Goal: Information Seeking & Learning: Understand process/instructions

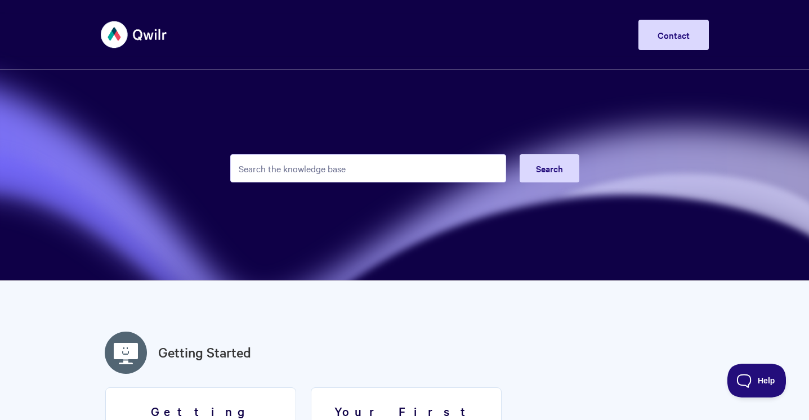
click at [338, 180] on input "Search the knowledge base" at bounding box center [368, 168] width 276 height 28
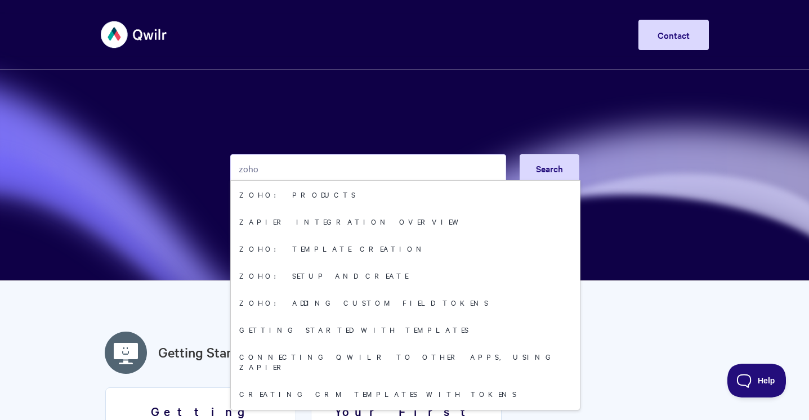
type input "zoho"
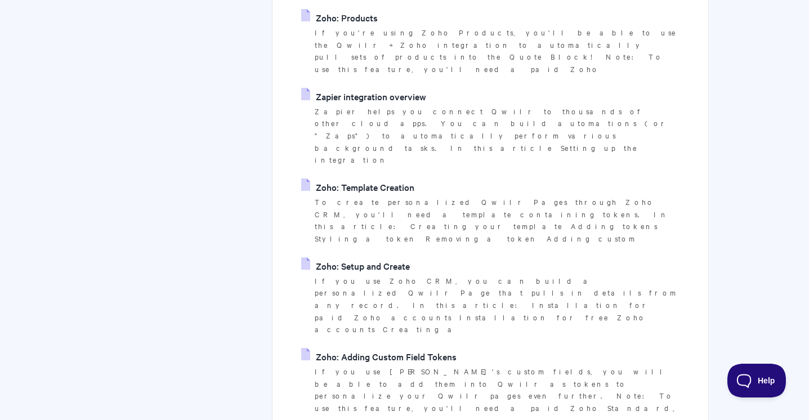
scroll to position [246, 0]
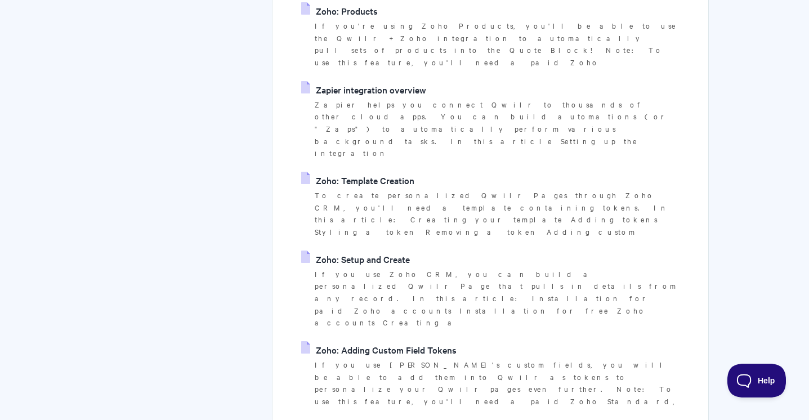
click at [391, 81] on link "Zapier integration overview" at bounding box center [363, 89] width 125 height 17
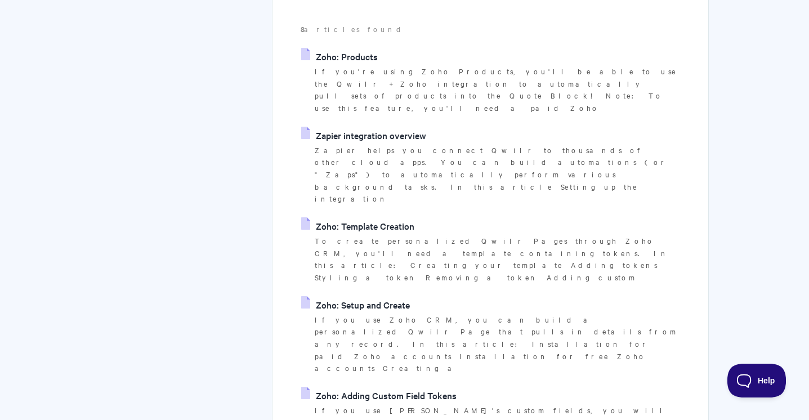
scroll to position [201, 0]
click at [353, 69] on p "If you're using Zoho Products, you'll be able to use the Qwilr + Zoho integrati…" at bounding box center [497, 89] width 365 height 49
click at [352, 56] on link "Zoho: Products" at bounding box center [339, 55] width 77 height 17
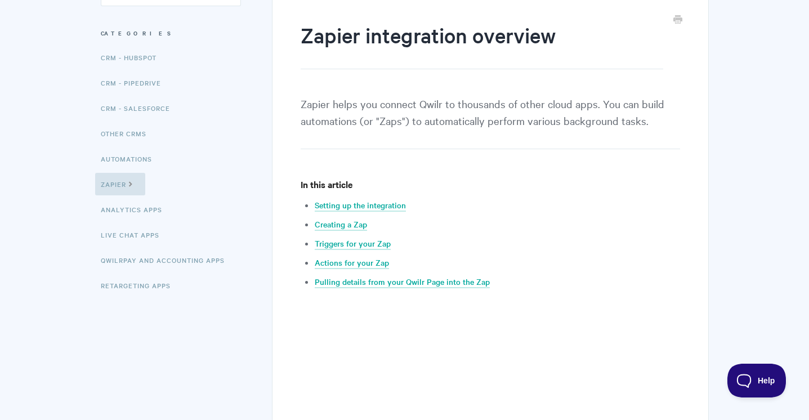
scroll to position [117, 0]
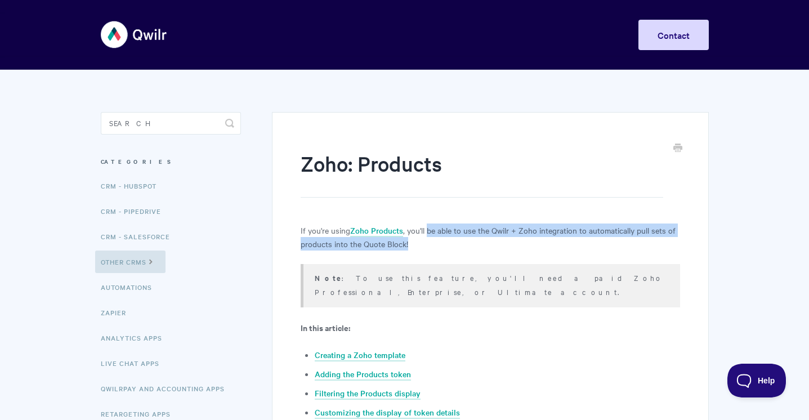
drag, startPoint x: 427, startPoint y: 235, endPoint x: 498, endPoint y: 259, distance: 74.9
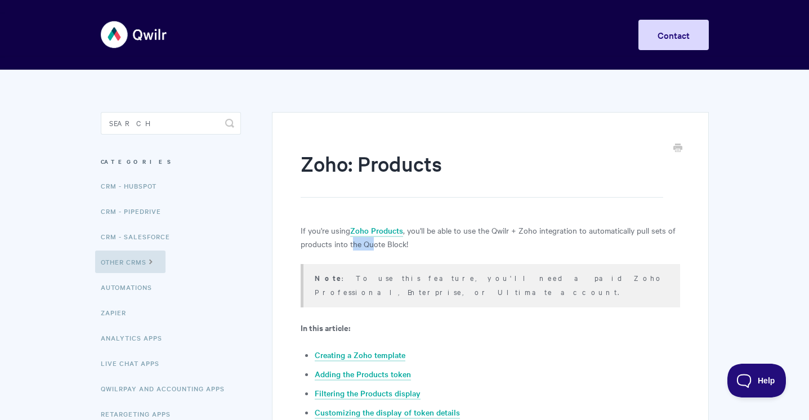
drag, startPoint x: 351, startPoint y: 245, endPoint x: 381, endPoint y: 250, distance: 30.9
click at [381, 250] on p "If you're using Zoho Products , you'll be able to use the Qwilr + Zoho integrat…" at bounding box center [490, 236] width 379 height 27
click at [382, 280] on p "Note : To use this feature, you'll need a paid Zoho Professional, Enterprise, o…" at bounding box center [490, 285] width 351 height 28
click at [143, 265] on link "Other CRMs" at bounding box center [130, 261] width 70 height 23
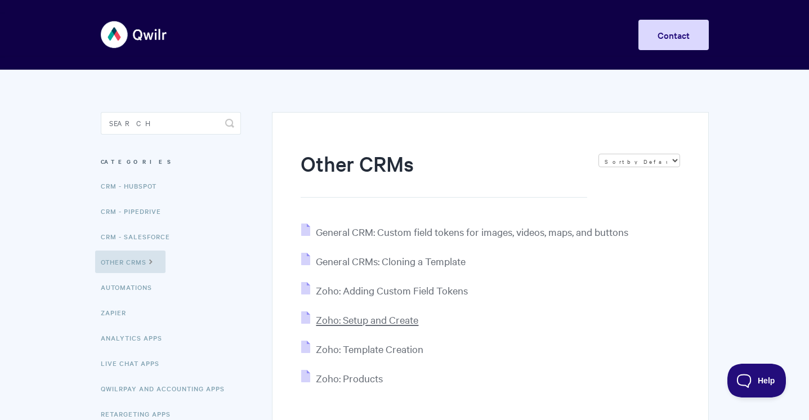
click at [389, 319] on span "Zoho: Setup and Create" at bounding box center [367, 319] width 102 height 13
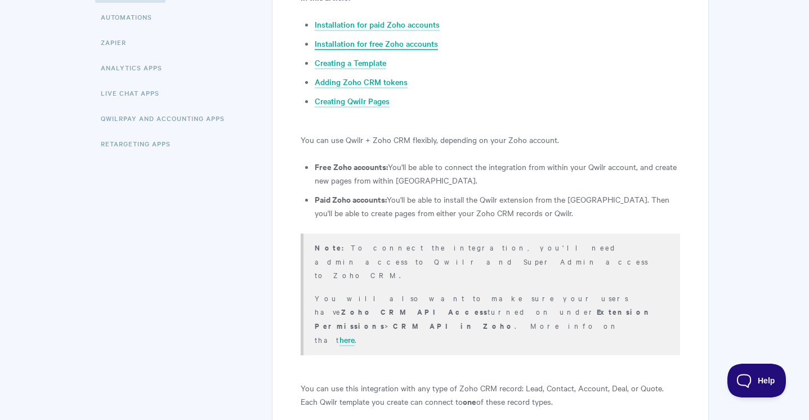
click at [397, 38] on link "Installation for free Zoho accounts" at bounding box center [376, 44] width 123 height 12
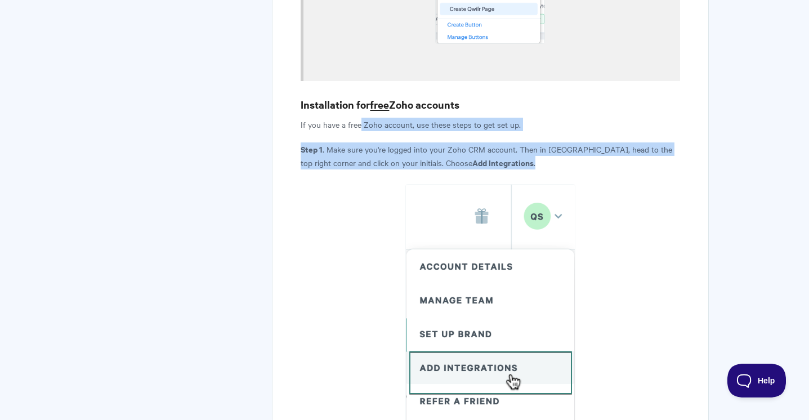
drag, startPoint x: 361, startPoint y: 33, endPoint x: 490, endPoint y: 61, distance: 132.5
click at [500, 142] on p "Step 1 . Make sure you're logged into your Zoho CRM account. Then in Qwilr, hea…" at bounding box center [490, 155] width 379 height 27
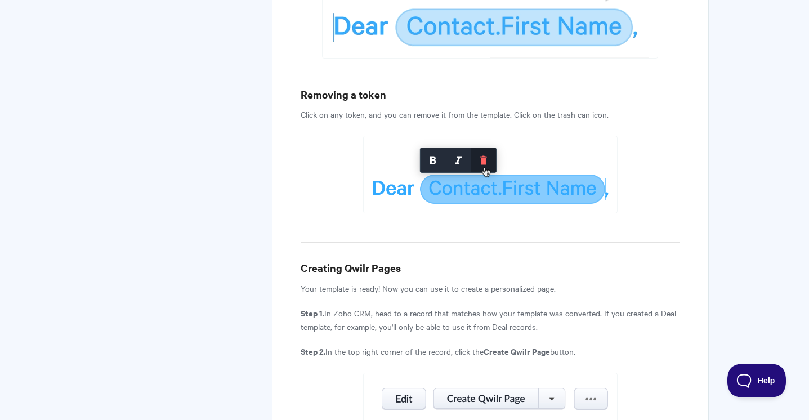
scroll to position [5210, 0]
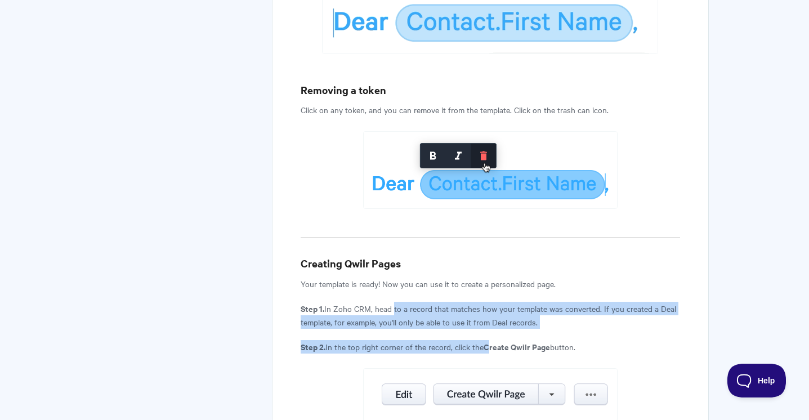
drag, startPoint x: 390, startPoint y: 51, endPoint x: 491, endPoint y: 88, distance: 107.7
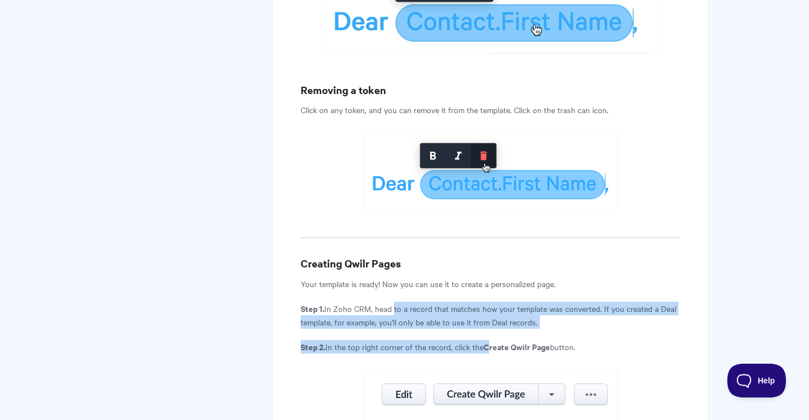
click at [389, 340] on p "Step 2. In the top right corner of the record, click the Create Qwilr Page butt…" at bounding box center [490, 347] width 379 height 14
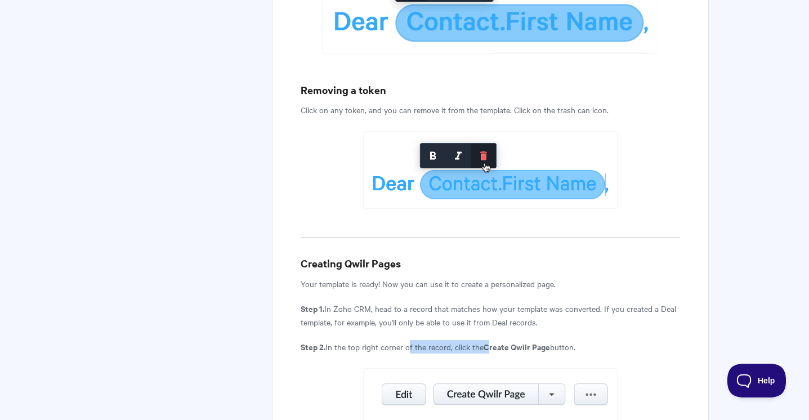
drag, startPoint x: 405, startPoint y: 87, endPoint x: 492, endPoint y: 85, distance: 87.2
click at [492, 340] on p "Step 2. In the top right corner of the record, click the Create Qwilr Page butt…" at bounding box center [490, 347] width 379 height 14
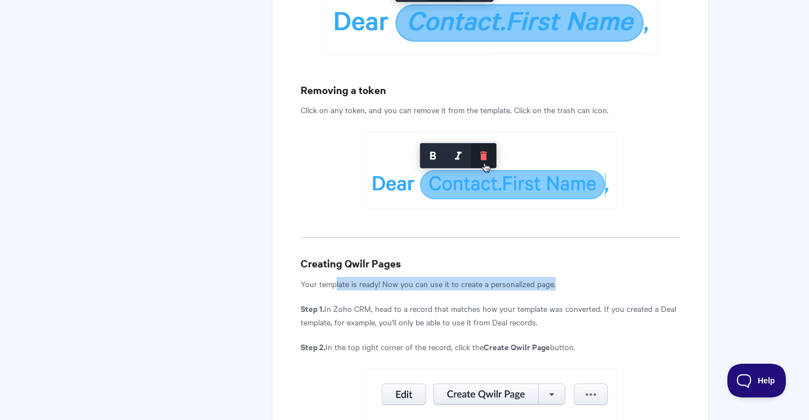
drag, startPoint x: 335, startPoint y: 27, endPoint x: 433, endPoint y: 37, distance: 97.8
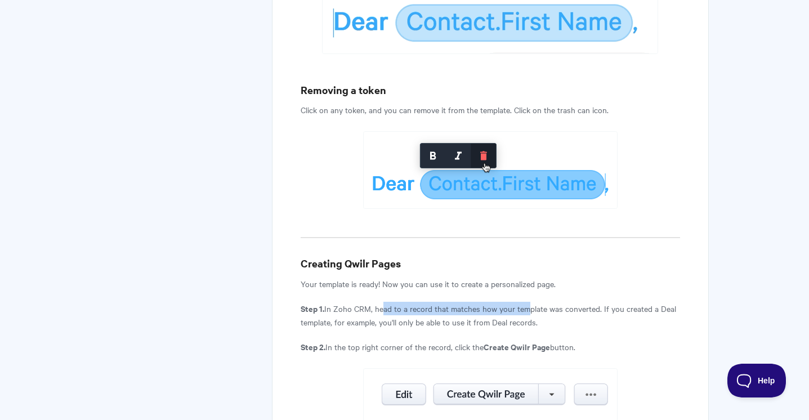
drag, startPoint x: 378, startPoint y: 50, endPoint x: 525, endPoint y: 49, distance: 146.9
click at [525, 302] on p "Step 1. In Zoho CRM, head to a record that matches how your template was conver…" at bounding box center [490, 315] width 379 height 27
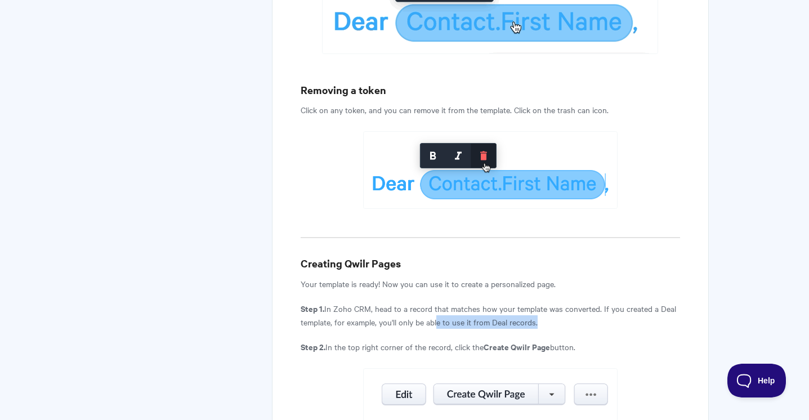
drag, startPoint x: 438, startPoint y: 58, endPoint x: 505, endPoint y: 69, distance: 67.9
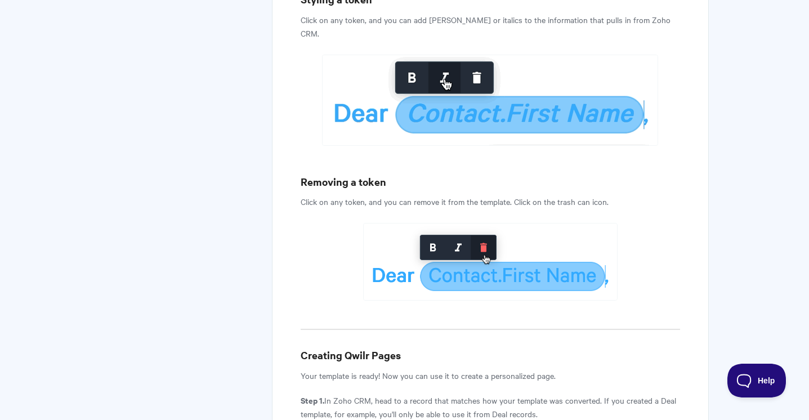
scroll to position [5084, 0]
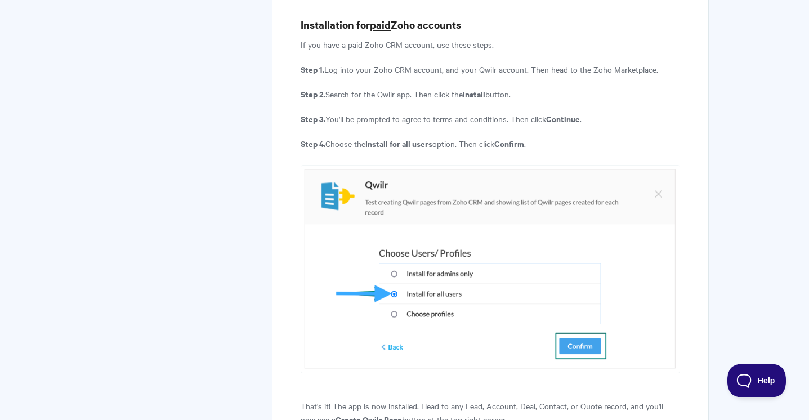
scroll to position [678, 0]
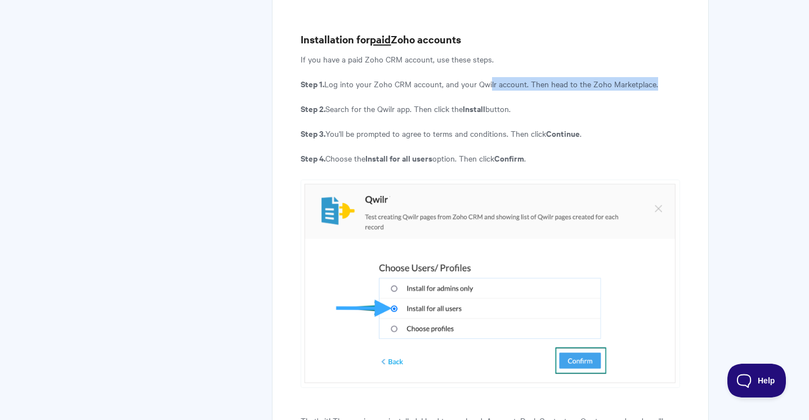
drag, startPoint x: 489, startPoint y: 31, endPoint x: 552, endPoint y: 42, distance: 64.0
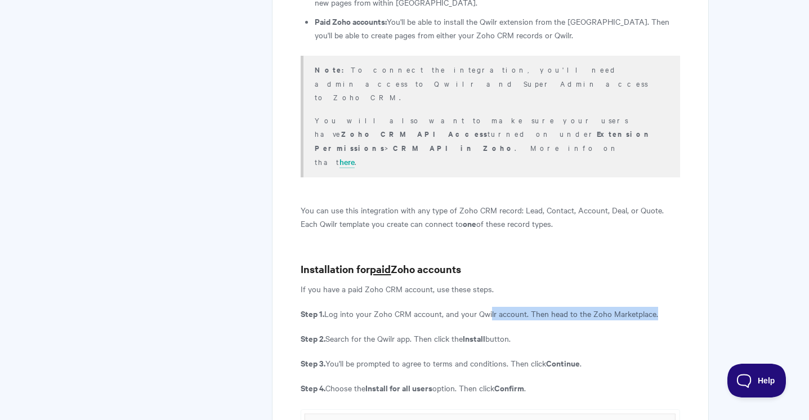
scroll to position [458, 0]
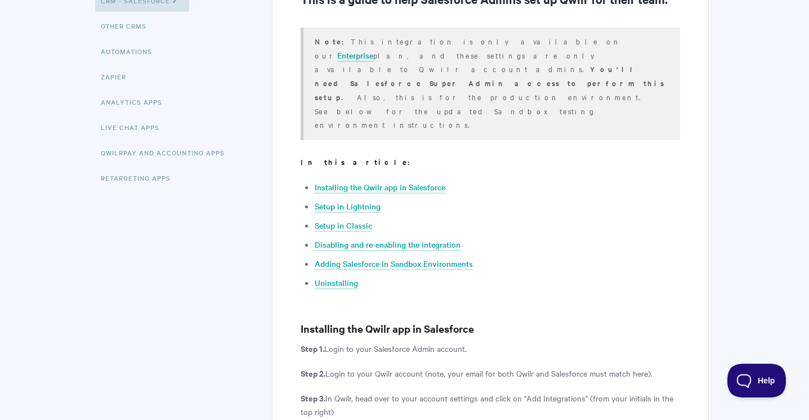
scroll to position [326, 0]
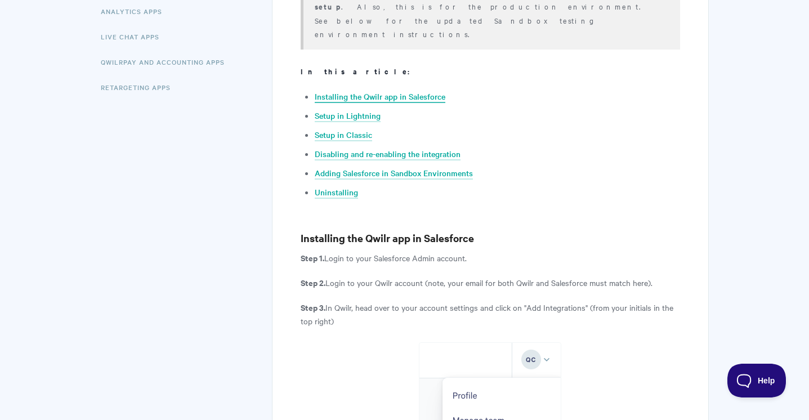
click at [391, 91] on link "Installing the Qwilr app in Salesforce" at bounding box center [380, 97] width 131 height 12
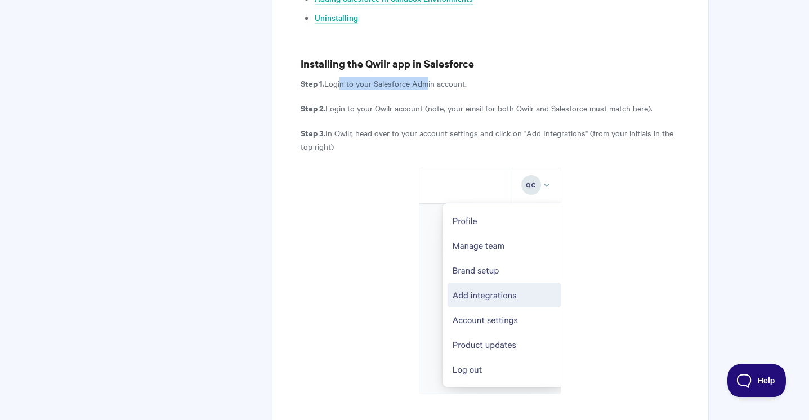
drag, startPoint x: 342, startPoint y: 29, endPoint x: 427, endPoint y: 32, distance: 85.0
click at [427, 77] on p "Step 1. Login to your Salesforce Admin account." at bounding box center [490, 84] width 379 height 14
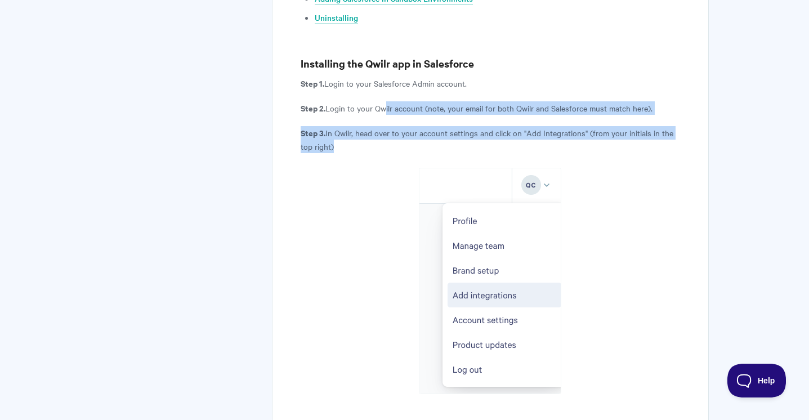
drag, startPoint x: 382, startPoint y: 54, endPoint x: 496, endPoint y: 88, distance: 119.3
click at [496, 126] on p "Step 3. In Qwilr, head over to your account settings and click on "Add Integrat…" at bounding box center [490, 139] width 379 height 27
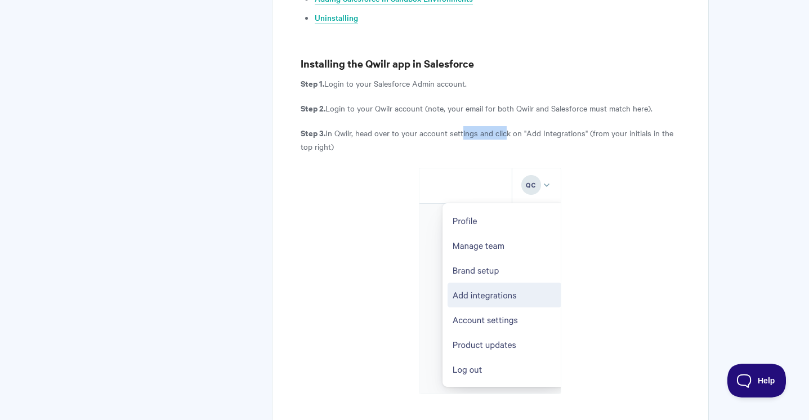
drag, startPoint x: 465, startPoint y: 73, endPoint x: 509, endPoint y: 80, distance: 44.0
click at [509, 126] on p "Step 3. In Qwilr, head over to your account settings and click on "Add Integrat…" at bounding box center [490, 139] width 379 height 27
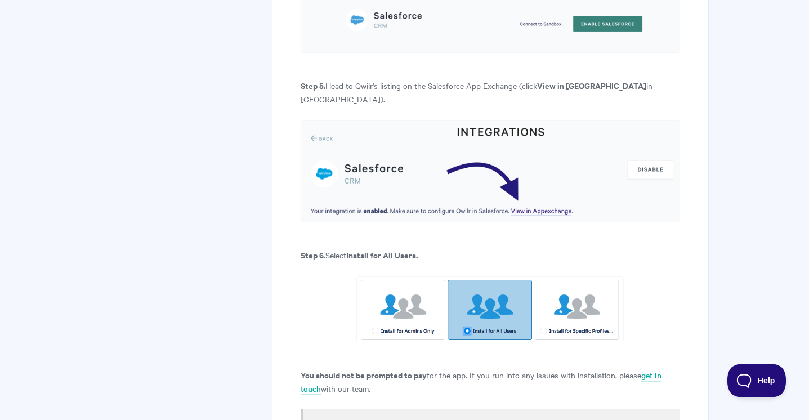
scroll to position [1096, 0]
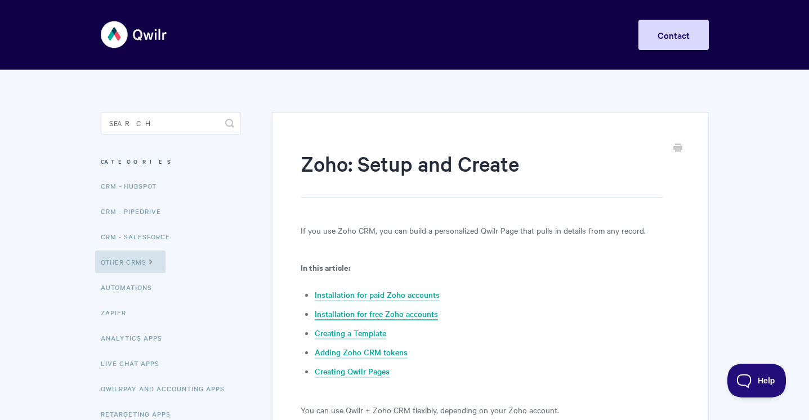
click at [380, 317] on link "Installation for free Zoho accounts" at bounding box center [376, 314] width 123 height 12
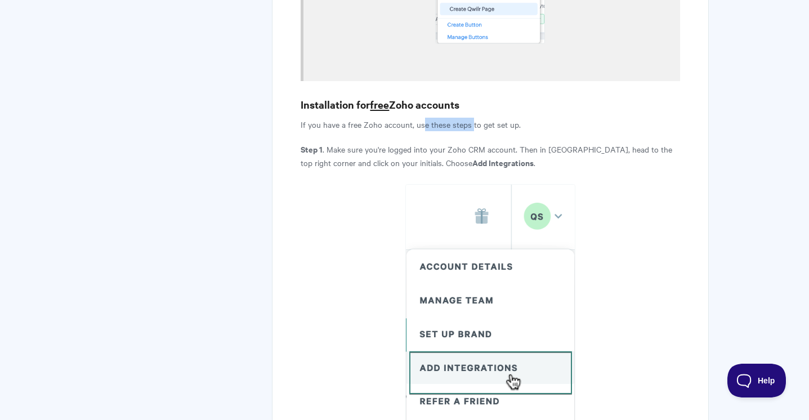
drag, startPoint x: 421, startPoint y: 34, endPoint x: 471, endPoint y: 34, distance: 50.1
click at [471, 118] on p "If you have a free Zoho account, use these steps to get set up." at bounding box center [490, 125] width 379 height 14
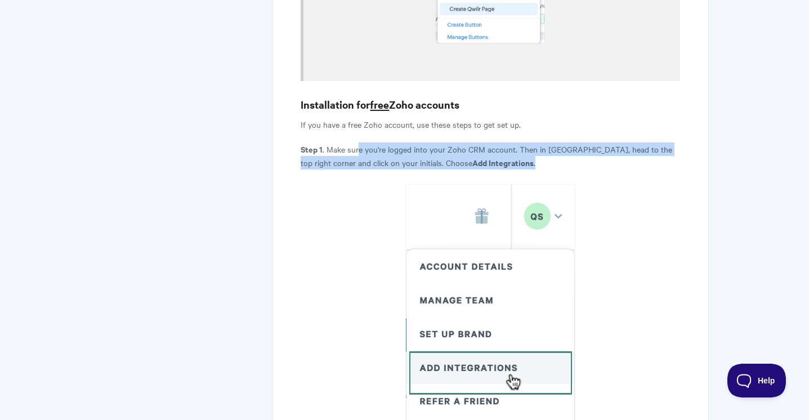
drag, startPoint x: 357, startPoint y: 57, endPoint x: 569, endPoint y: 61, distance: 212.2
click at [569, 142] on p "Step 1 . Make sure you're logged into your Zoho CRM account. Then in [GEOGRAPHI…" at bounding box center [490, 155] width 379 height 27
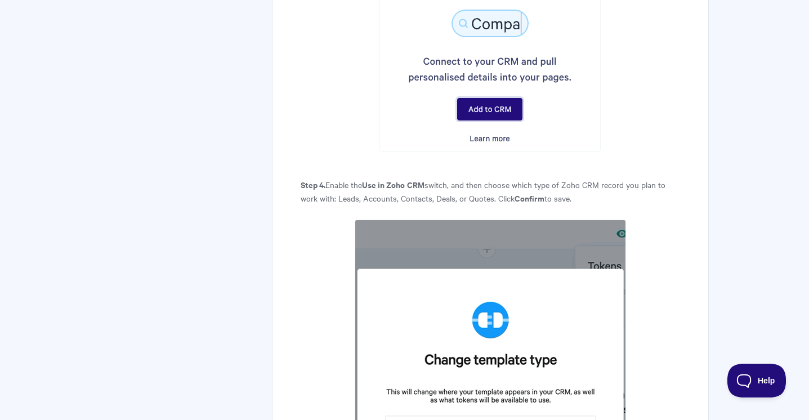
scroll to position [2976, 0]
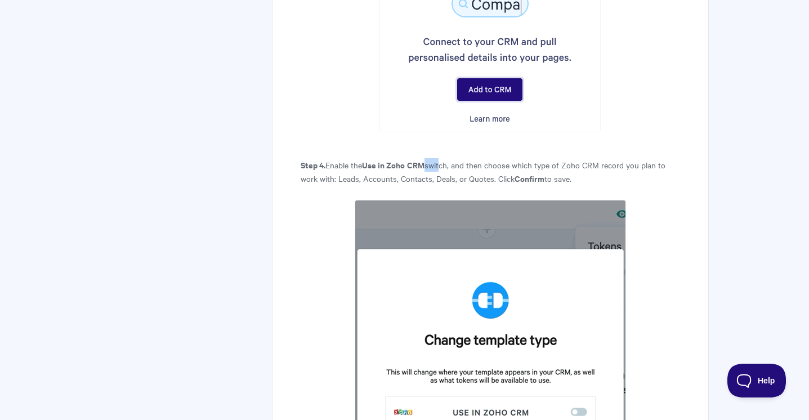
drag, startPoint x: 428, startPoint y: 30, endPoint x: 443, endPoint y: 30, distance: 14.6
click at [443, 158] on p "Step 4. Enable the Use in Zoho CRM switch, and then choose which type of Zoho C…" at bounding box center [490, 171] width 379 height 27
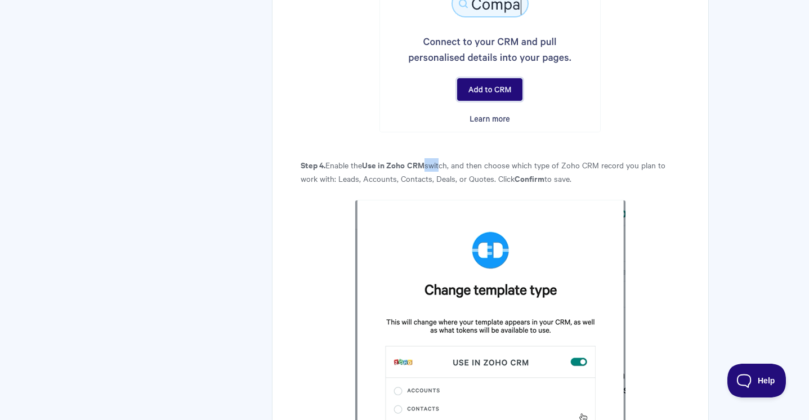
click at [443, 158] on p "Step 4. Enable the Use in Zoho CRM switch, and then choose which type of Zoho C…" at bounding box center [490, 171] width 379 height 27
drag, startPoint x: 377, startPoint y: 29, endPoint x: 425, endPoint y: 29, distance: 48.4
click at [425, 158] on p "Step 4. Enable the Use in Zoho CRM switch, and then choose which type of Zoho C…" at bounding box center [490, 171] width 379 height 27
click at [424, 159] on strong "CRM" at bounding box center [415, 165] width 17 height 12
click at [440, 158] on p "Step 4. Enable the Use in Zoho CRM switch, and then choose which type of Zoho C…" at bounding box center [490, 171] width 379 height 27
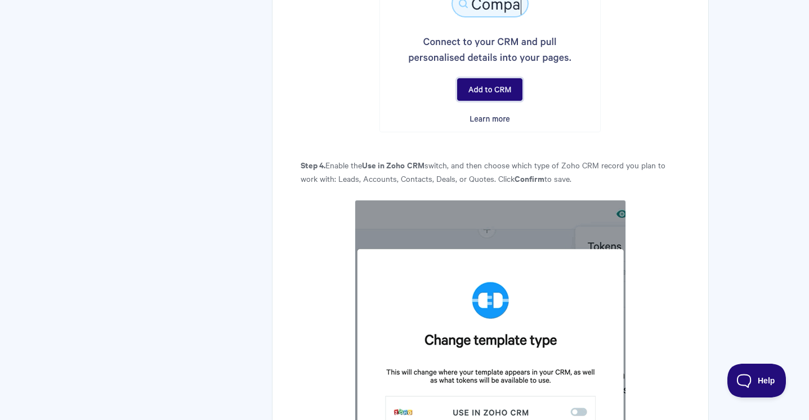
drag, startPoint x: 459, startPoint y: 25, endPoint x: 551, endPoint y: 28, distance: 92.3
click at [551, 158] on p "Step 4. Enable the Use in Zoho CRM switch, and then choose which type of Zoho C…" at bounding box center [490, 171] width 379 height 27
drag, startPoint x: 498, startPoint y: 28, endPoint x: 628, endPoint y: 39, distance: 129.9
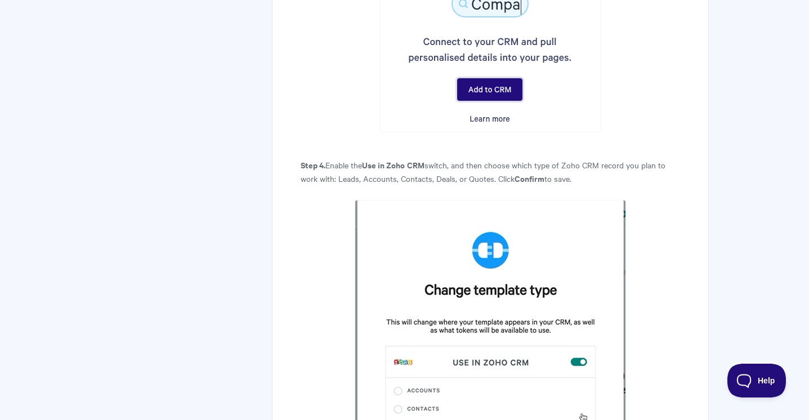
click at [628, 158] on p "Step 4. Enable the Use in Zoho CRM switch, and then choose which type of Zoho C…" at bounding box center [490, 171] width 379 height 27
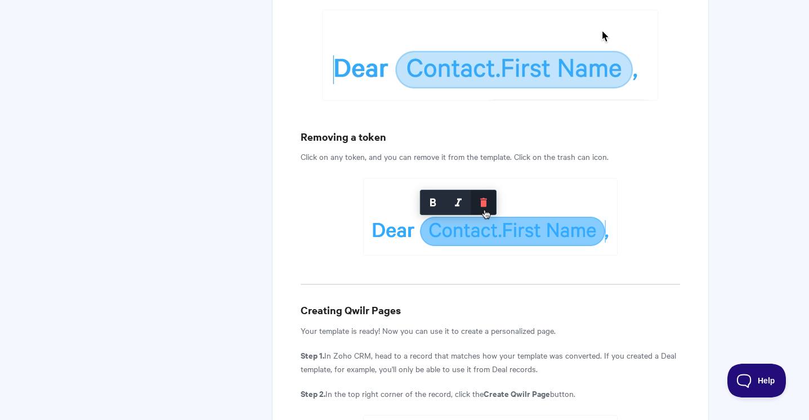
scroll to position [5173, 0]
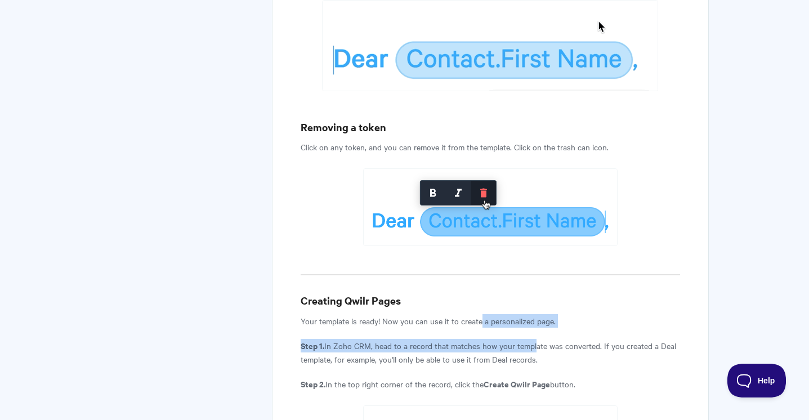
drag, startPoint x: 481, startPoint y: 62, endPoint x: 534, endPoint y: 80, distance: 55.9
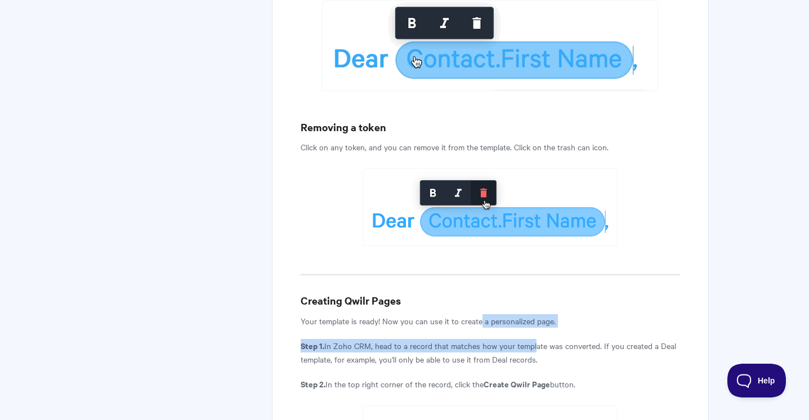
click at [534, 339] on p "Step 1. In Zoho CRM, head to a record that matches how your template was conver…" at bounding box center [490, 352] width 379 height 27
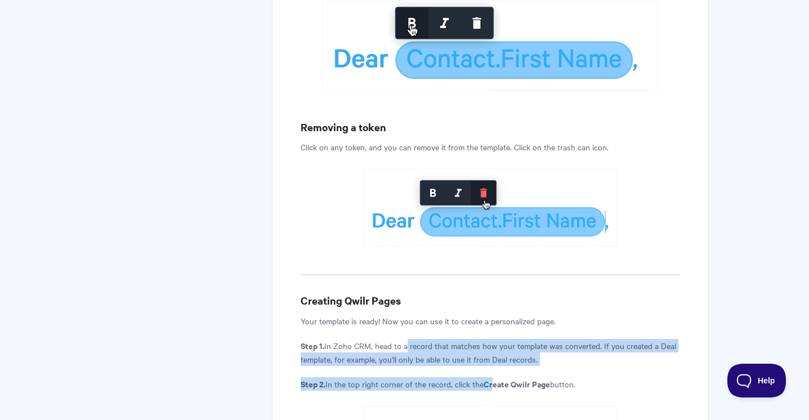
drag, startPoint x: 403, startPoint y: 86, endPoint x: 495, endPoint y: 125, distance: 99.8
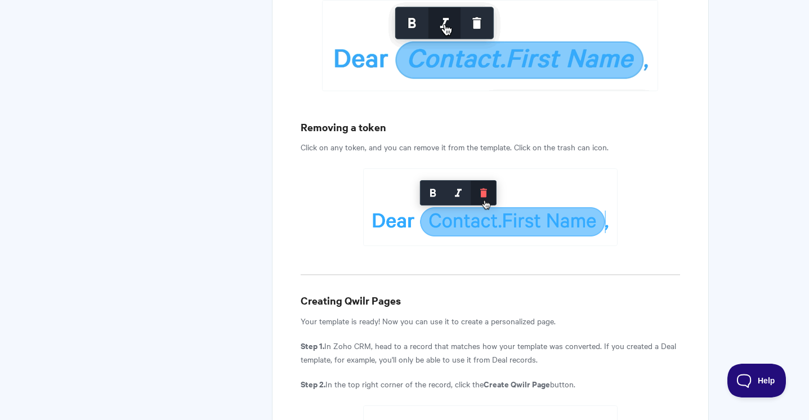
click at [533, 378] on strong "Create Qwilr Page" at bounding box center [516, 384] width 66 height 12
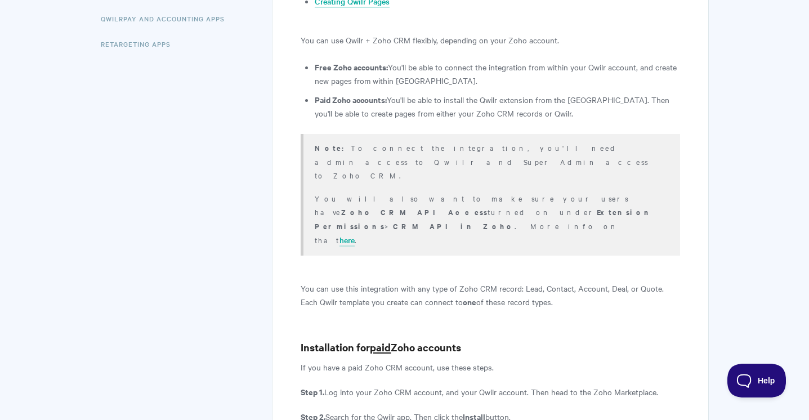
scroll to position [429, 0]
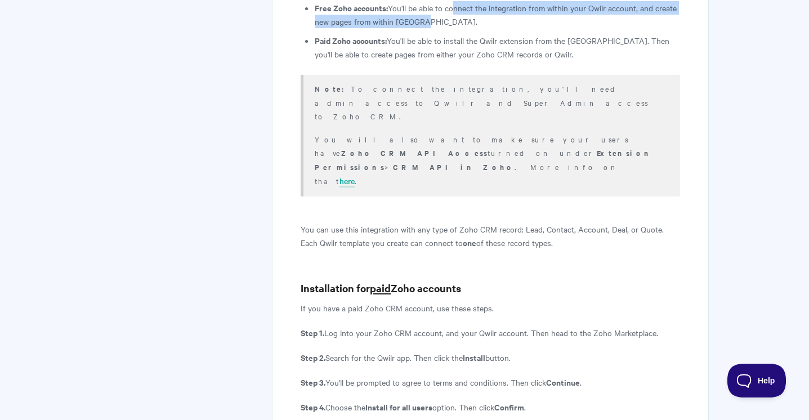
drag, startPoint x: 450, startPoint y: 10, endPoint x: 495, endPoint y: 19, distance: 46.0
click at [495, 19] on li "Free Zoho accounts: You'll be able to connect the integration from within your …" at bounding box center [497, 14] width 365 height 27
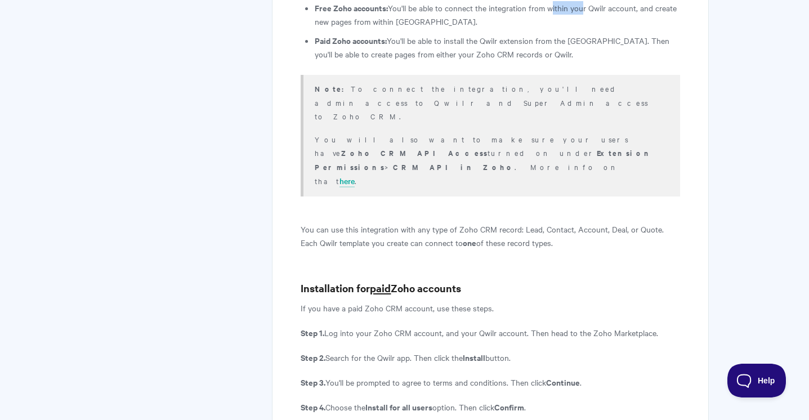
drag, startPoint x: 548, startPoint y: 15, endPoint x: 579, endPoint y: 9, distance: 32.0
click at [579, 9] on li "Free Zoho accounts: You'll be able to connect the integration from within your …" at bounding box center [497, 14] width 365 height 27
click at [580, 10] on li "Free Zoho accounts: You'll be able to connect the integration from within your …" at bounding box center [497, 14] width 365 height 27
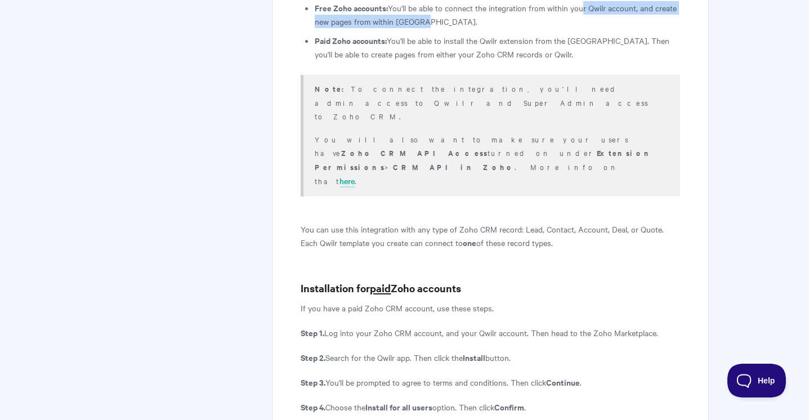
drag, startPoint x: 580, startPoint y: 10, endPoint x: 579, endPoint y: 20, distance: 10.3
click at [579, 20] on li "Free Zoho accounts: You'll be able to connect the integration from within your …" at bounding box center [497, 14] width 365 height 27
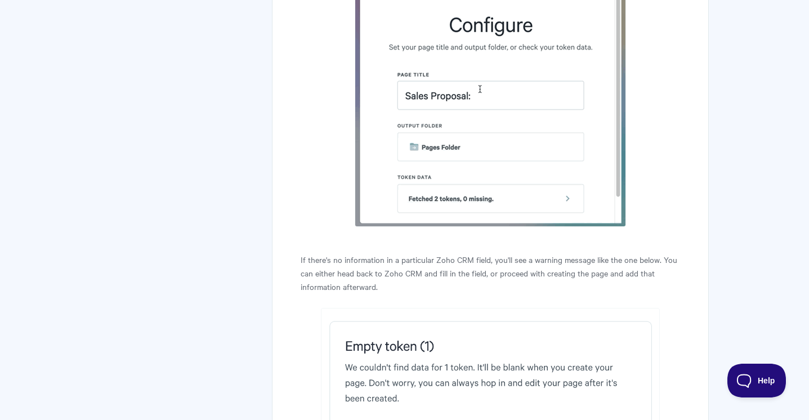
scroll to position [6235, 0]
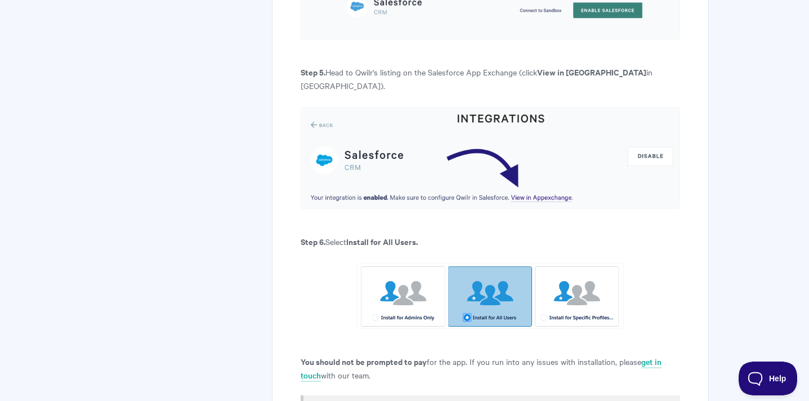
scroll to position [998, 0]
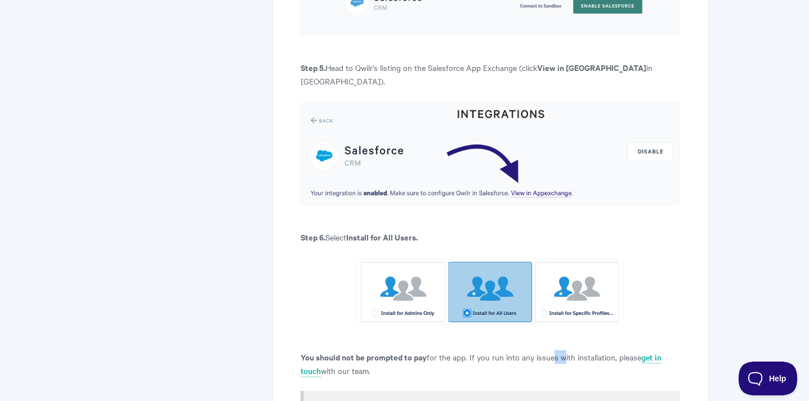
drag, startPoint x: 551, startPoint y: 285, endPoint x: 562, endPoint y: 293, distance: 13.3
click at [562, 350] on p "You should not be prompted to pay for the app. If you run into any issues with …" at bounding box center [490, 363] width 379 height 27
click at [570, 350] on p "You should not be prompted to pay for the app. If you run into any issues with …" at bounding box center [490, 363] width 379 height 27
drag, startPoint x: 357, startPoint y: 284, endPoint x: 461, endPoint y: 291, distance: 104.3
click at [461, 350] on p "You should not be prompted to pay for the app. If you run into any issues with …" at bounding box center [490, 363] width 379 height 27
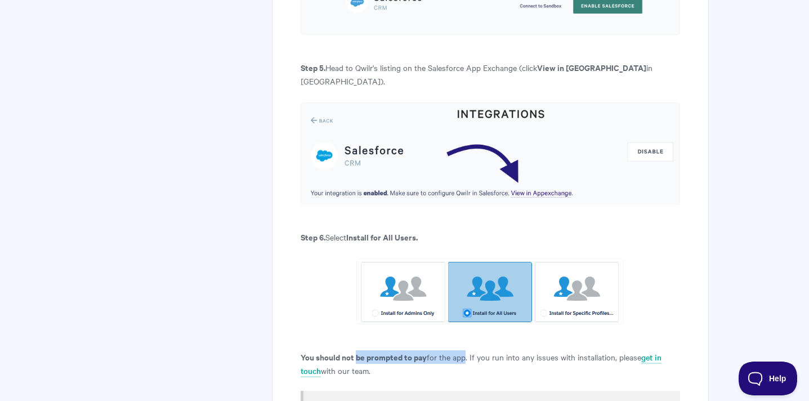
click at [559, 258] on img at bounding box center [489, 291] width 267 height 66
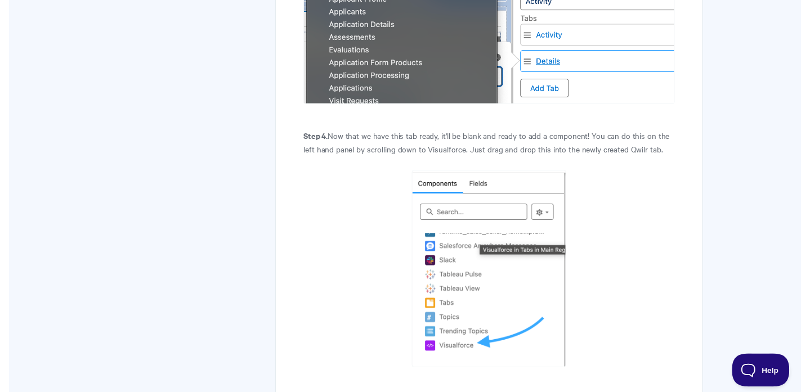
scroll to position [2263, 0]
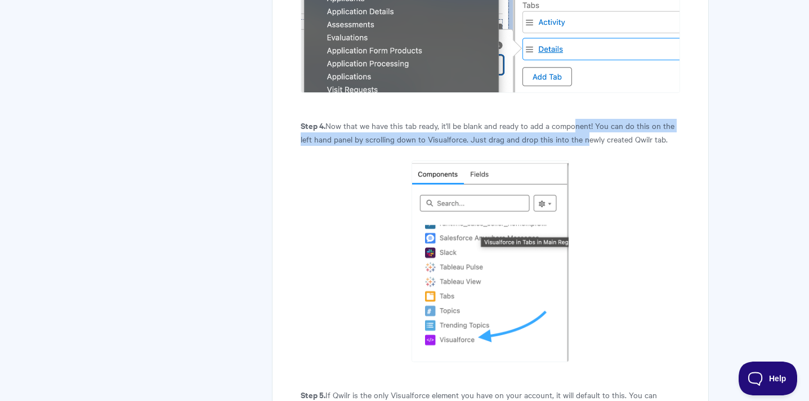
drag, startPoint x: 577, startPoint y: 19, endPoint x: 586, endPoint y: 29, distance: 13.2
click at [586, 119] on p "Step 4. Now that we have this tab ready, it'll be blank and ready to add a comp…" at bounding box center [490, 132] width 379 height 27
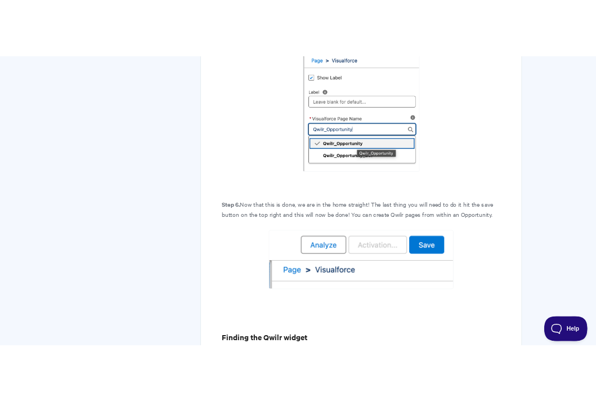
scroll to position [2731, 0]
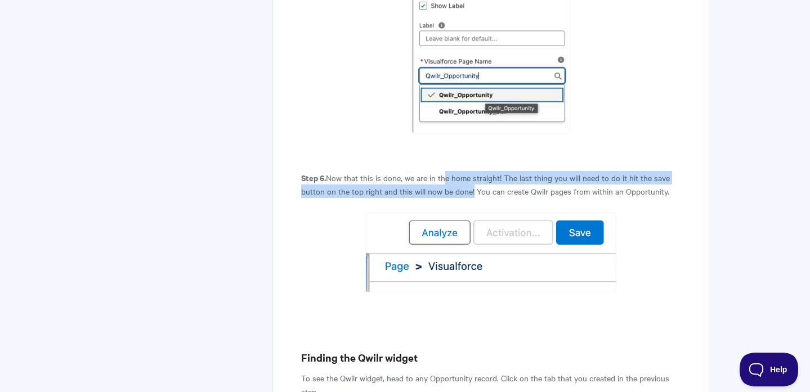
drag, startPoint x: 441, startPoint y: 66, endPoint x: 469, endPoint y: 84, distance: 32.9
click at [469, 171] on p "Step 6. Now that this is done, we are in the home straight! The last thing you …" at bounding box center [490, 184] width 379 height 27
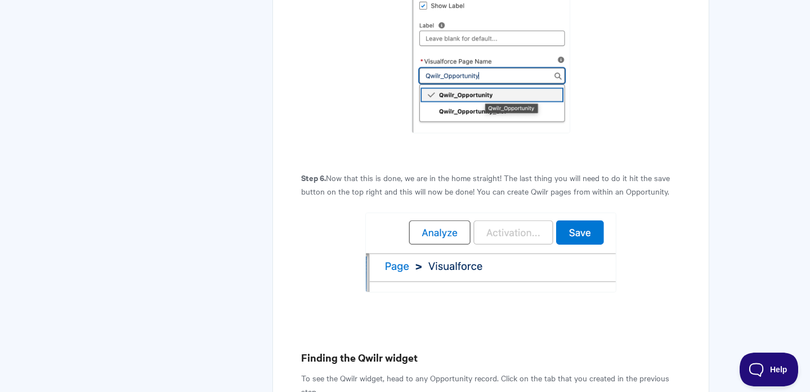
drag, startPoint x: 402, startPoint y: 326, endPoint x: 394, endPoint y: 310, distance: 18.9
